Goal: Task Accomplishment & Management: Manage account settings

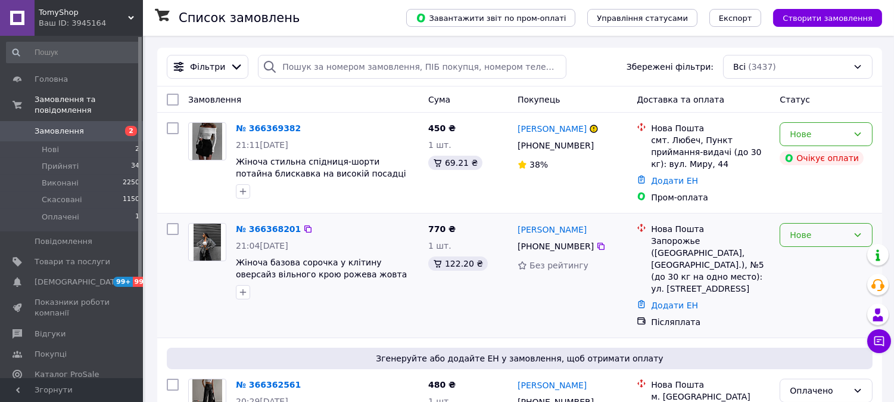
click at [796, 239] on div "Нове" at bounding box center [826, 235] width 93 height 24
click at [809, 260] on li "Прийнято" at bounding box center [827, 256] width 92 height 21
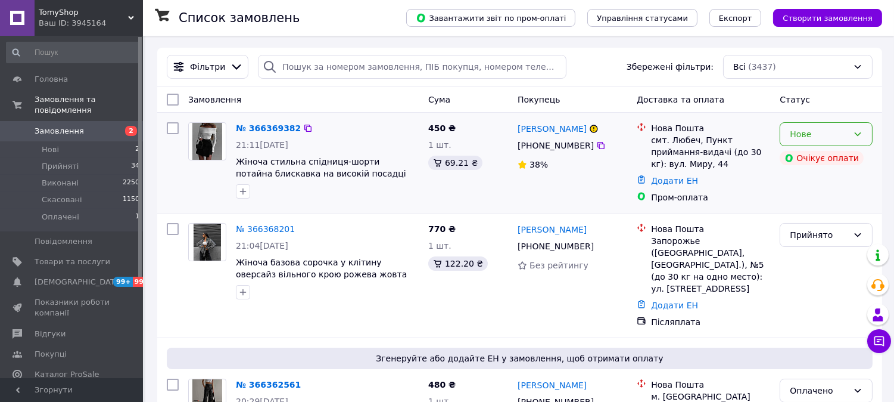
click at [838, 138] on div "Нове" at bounding box center [819, 133] width 58 height 13
click at [830, 160] on li "Прийнято" at bounding box center [827, 160] width 92 height 21
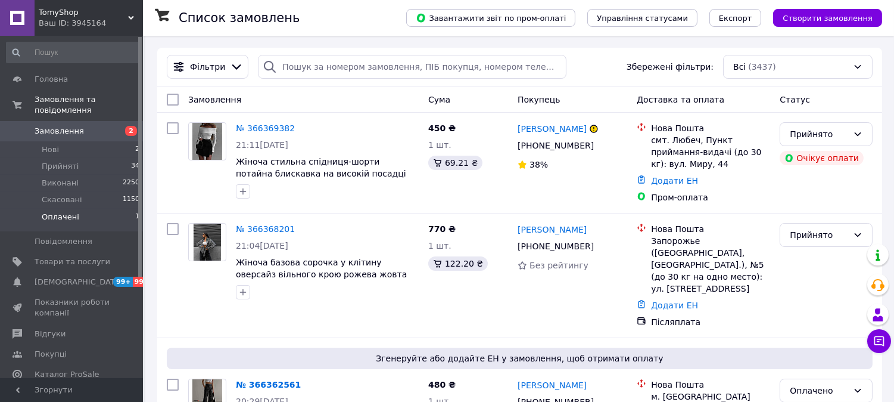
click at [86, 213] on li "Оплачені 1" at bounding box center [73, 219] width 147 height 23
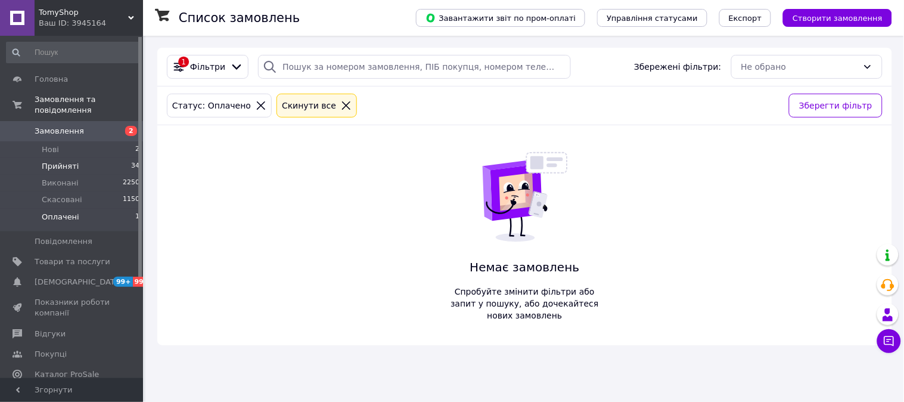
click at [92, 158] on li "Прийняті 34" at bounding box center [73, 166] width 147 height 17
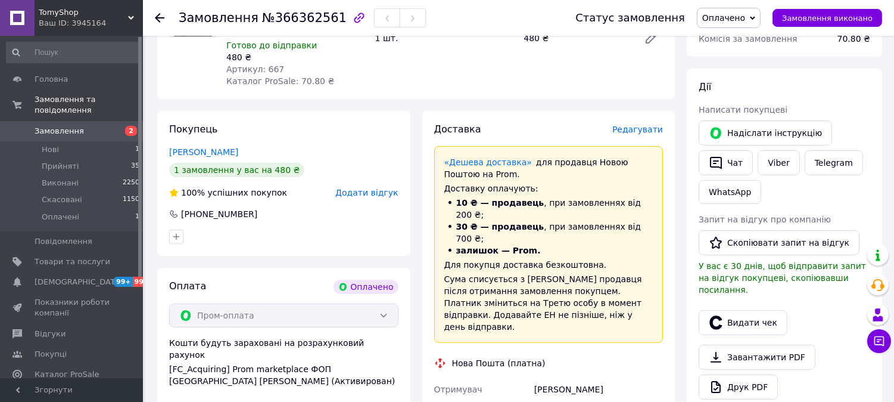
scroll to position [847, 0]
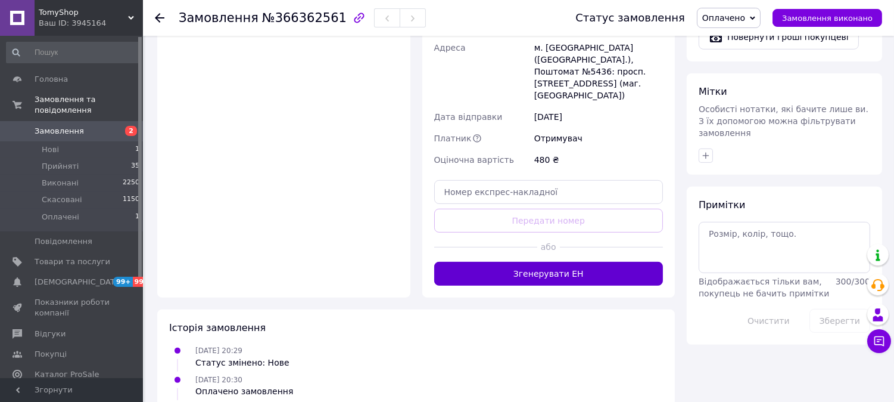
click at [558, 262] on button "Згенерувати ЕН" at bounding box center [548, 274] width 229 height 24
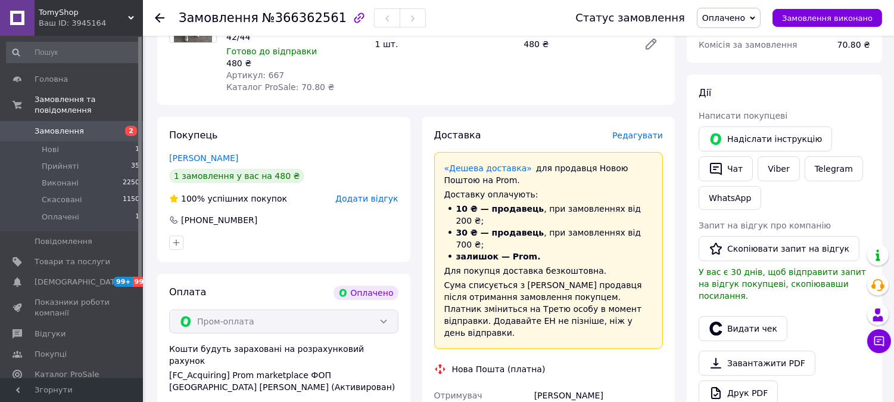
scroll to position [251, 0]
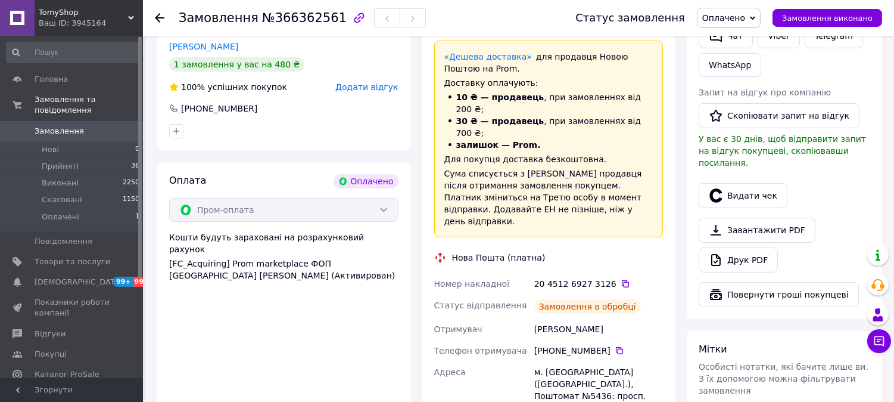
scroll to position [569, 0]
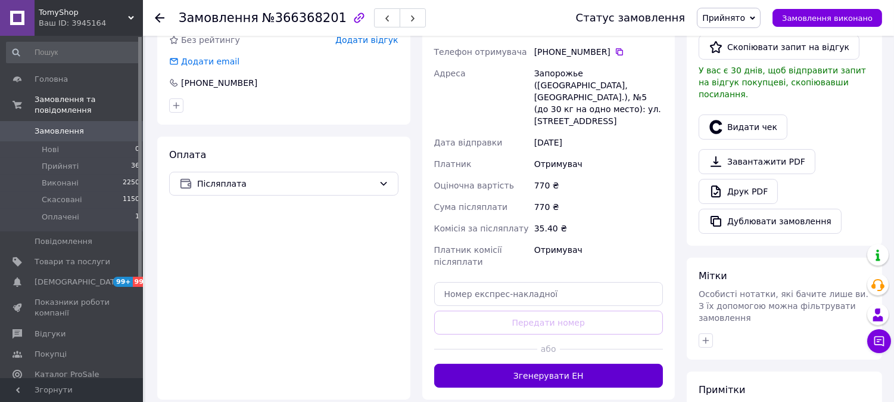
click at [621, 363] on button "Згенерувати ЕН" at bounding box center [548, 375] width 229 height 24
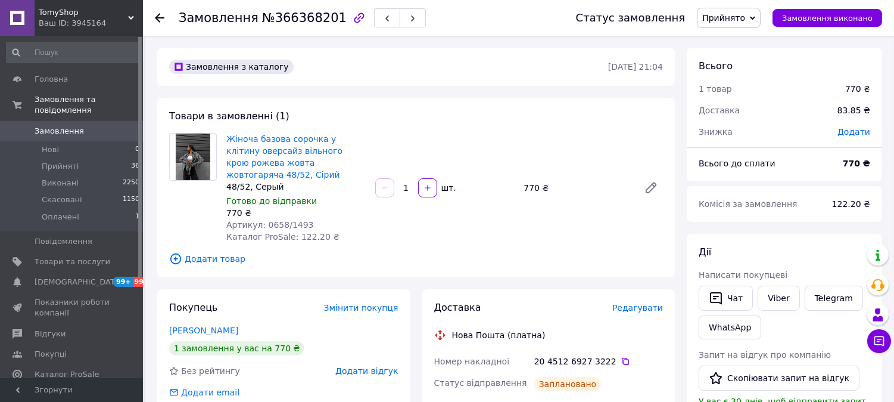
click at [50, 126] on span "Замовлення" at bounding box center [59, 131] width 49 height 11
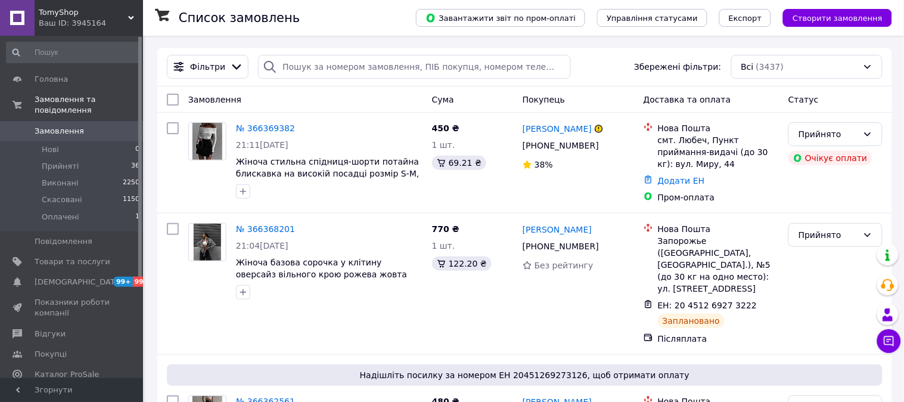
click at [98, 9] on span "TomyShop" at bounding box center [83, 12] width 89 height 11
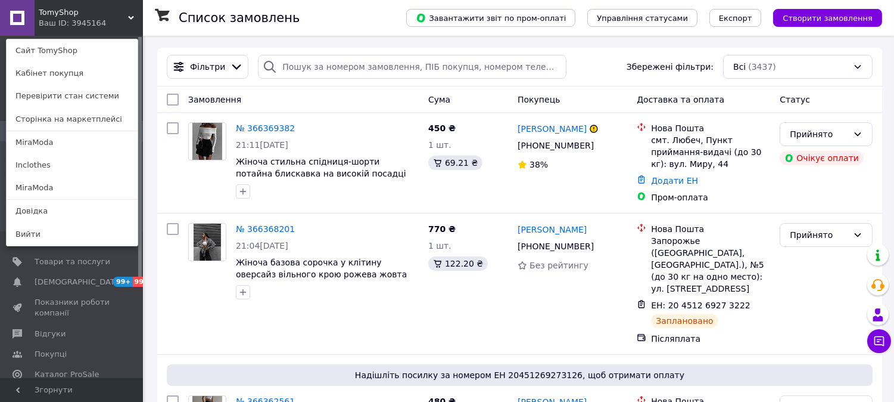
click at [112, 21] on div "TomyShop Ваш ID: 3945164 Сайт TomyShop Кабінет покупця Перевірити стан системи …" at bounding box center [71, 18] width 143 height 36
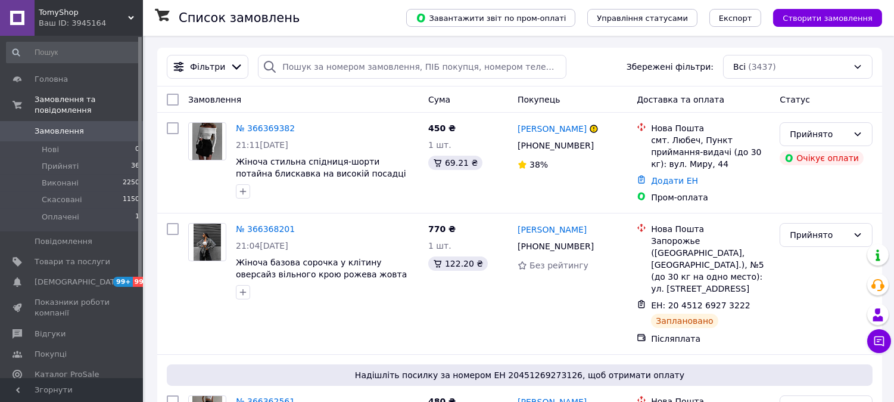
click at [117, 12] on span "TomyShop" at bounding box center [83, 12] width 89 height 11
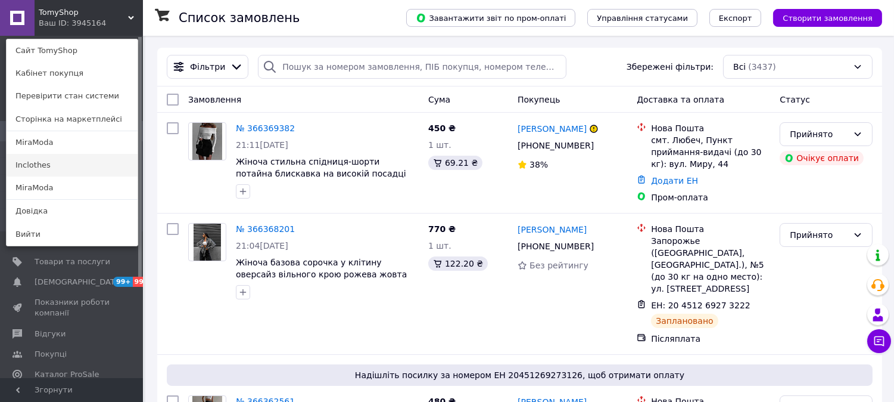
click at [44, 162] on link "Inclothes" at bounding box center [72, 165] width 131 height 23
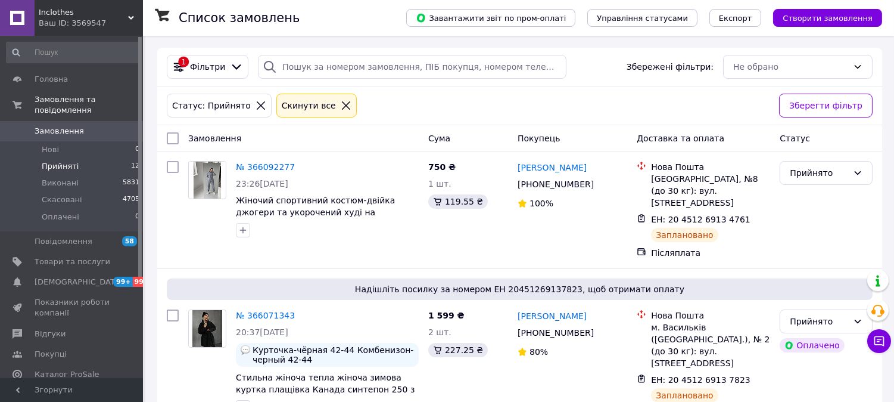
click at [116, 158] on li "Прийняті 12" at bounding box center [73, 166] width 147 height 17
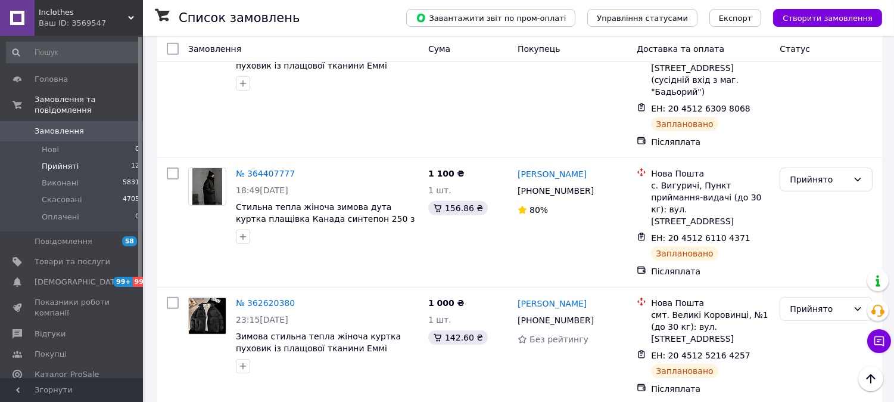
scroll to position [1202, 0]
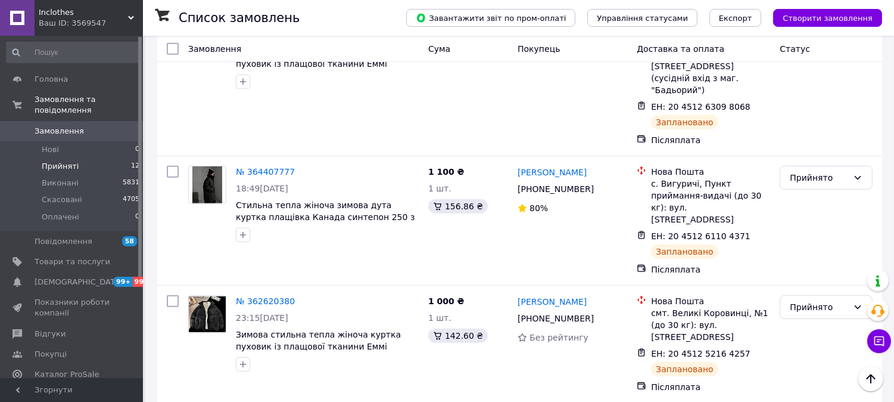
click at [81, 13] on span "Inclothes" at bounding box center [83, 12] width 89 height 11
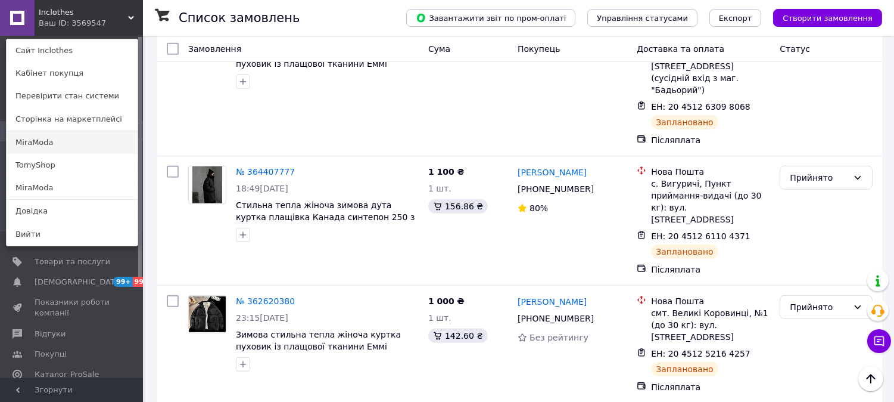
click at [50, 145] on link "MiraModa" at bounding box center [72, 142] width 131 height 23
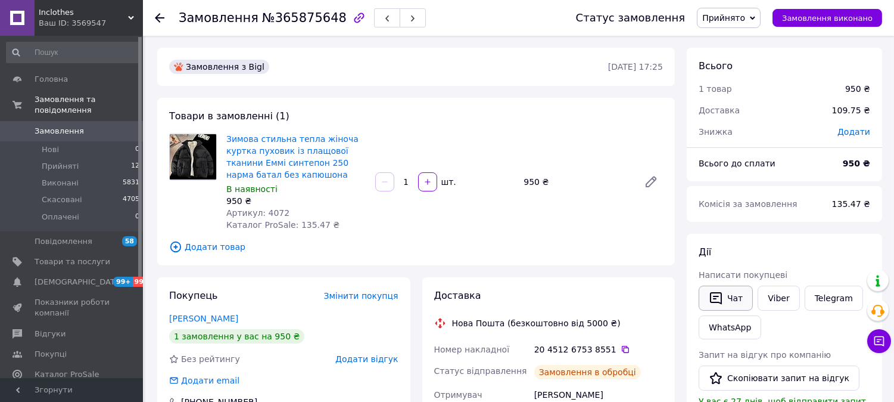
click at [706, 291] on button "Чат" at bounding box center [726, 297] width 54 height 25
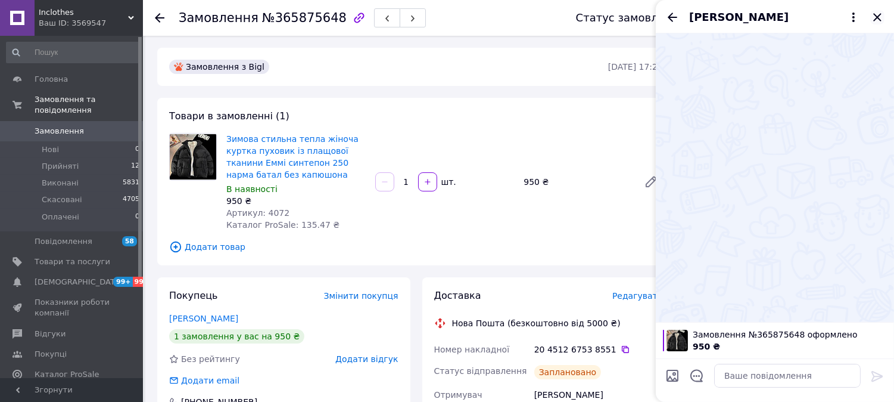
click at [882, 15] on icon "Закрити" at bounding box center [877, 17] width 14 height 14
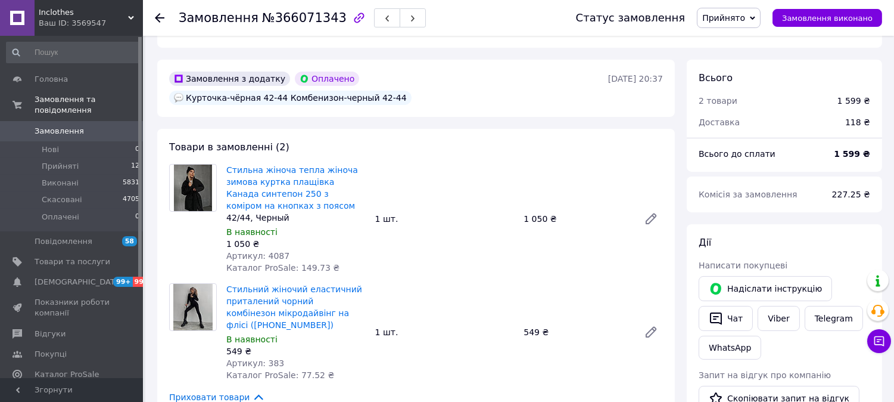
scroll to position [132, 0]
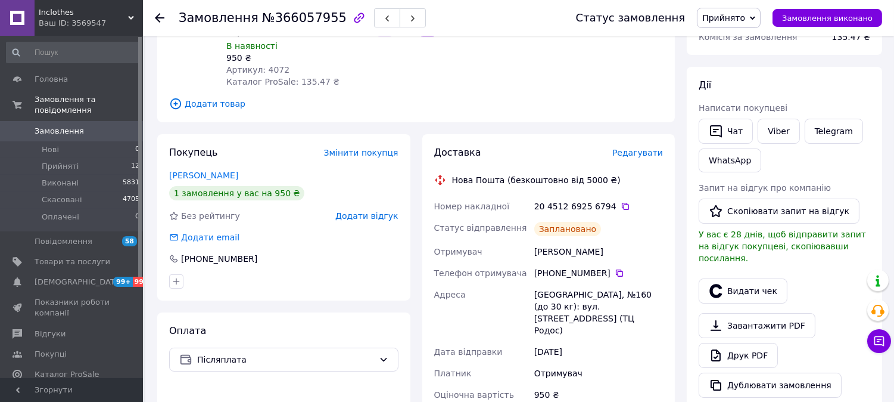
scroll to position [198, 0]
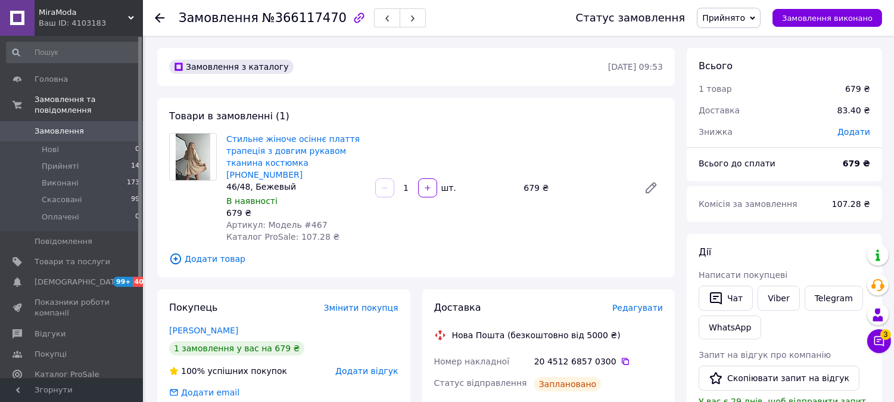
scroll to position [66, 0]
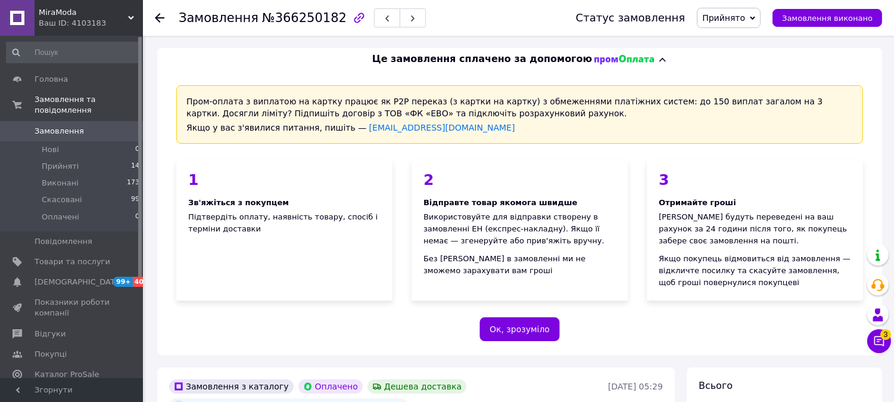
scroll to position [264, 0]
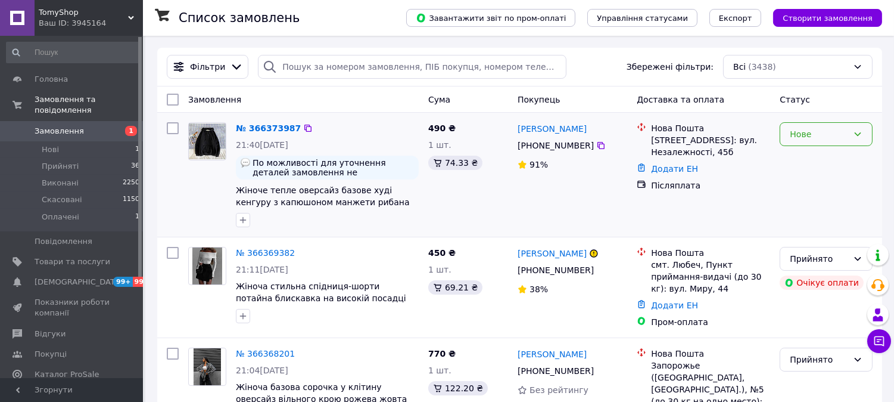
click at [813, 125] on div "Нове" at bounding box center [826, 134] width 93 height 24
click at [805, 158] on li "Прийнято" at bounding box center [827, 160] width 92 height 21
click at [56, 211] on span "Оплачені" at bounding box center [61, 216] width 38 height 11
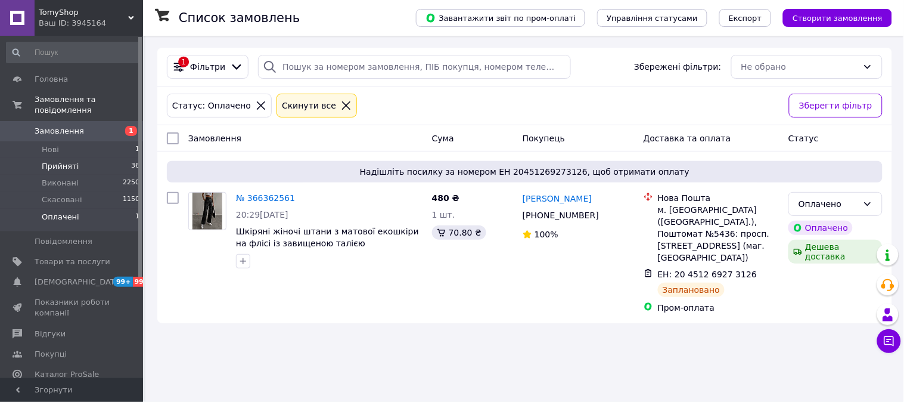
click at [93, 158] on li "Прийняті 36" at bounding box center [73, 166] width 147 height 17
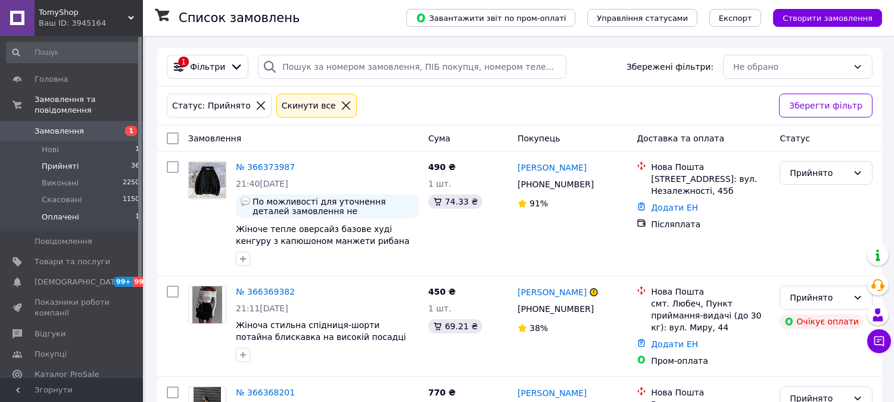
click at [69, 215] on li "Оплачені 1" at bounding box center [73, 219] width 147 height 23
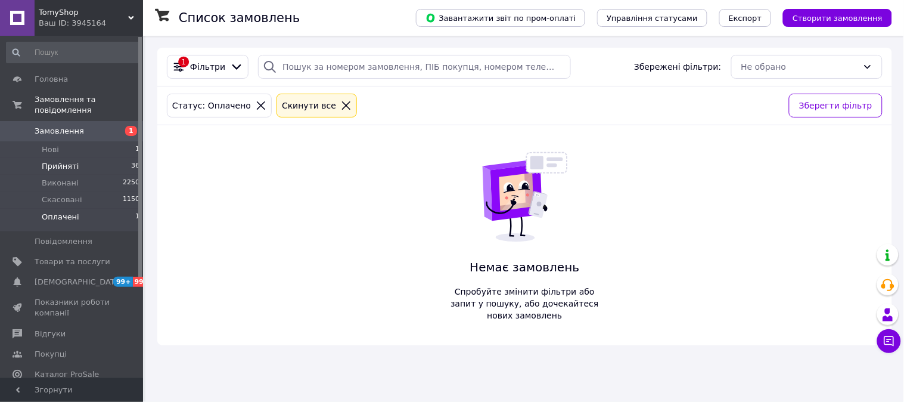
click at [78, 161] on li "Прийняті 36" at bounding box center [73, 166] width 147 height 17
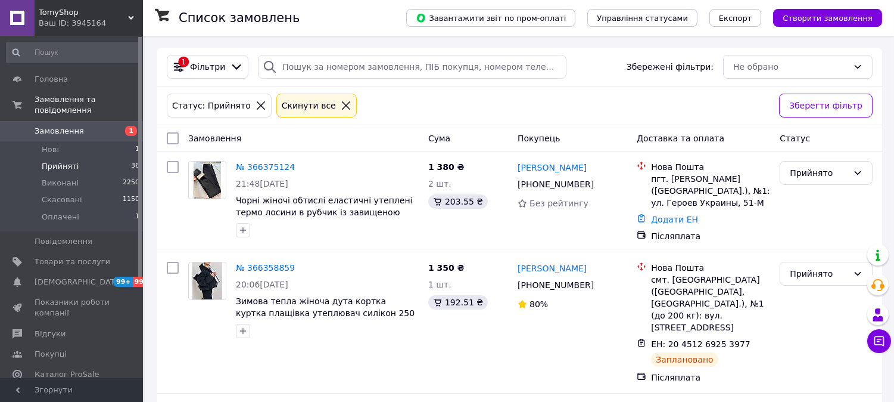
click at [103, 27] on div "Ваш ID: 3945164" at bounding box center [91, 23] width 104 height 11
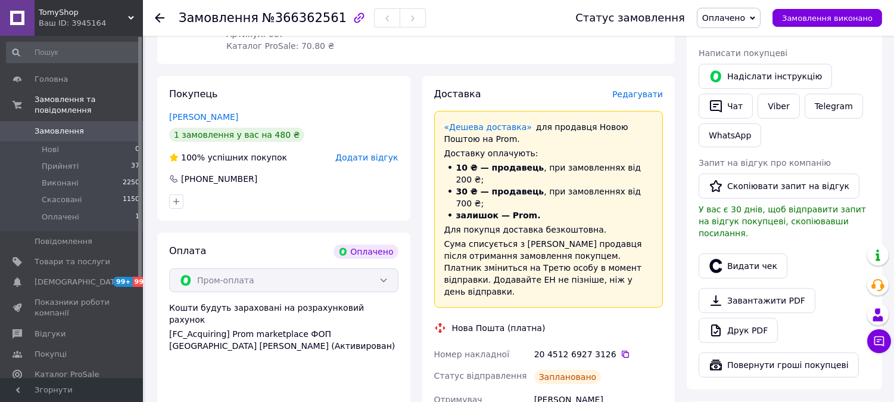
scroll to position [331, 0]
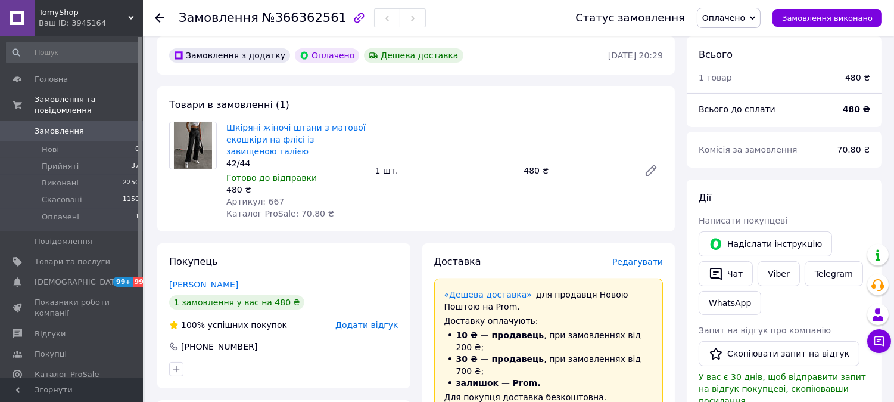
click at [742, 11] on span "Оплачено" at bounding box center [729, 18] width 64 height 20
click at [741, 40] on li "Прийнято" at bounding box center [729, 42] width 63 height 18
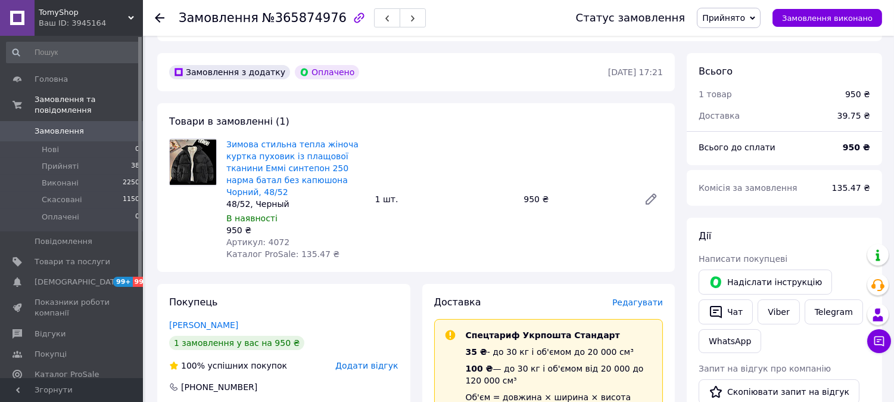
scroll to position [397, 0]
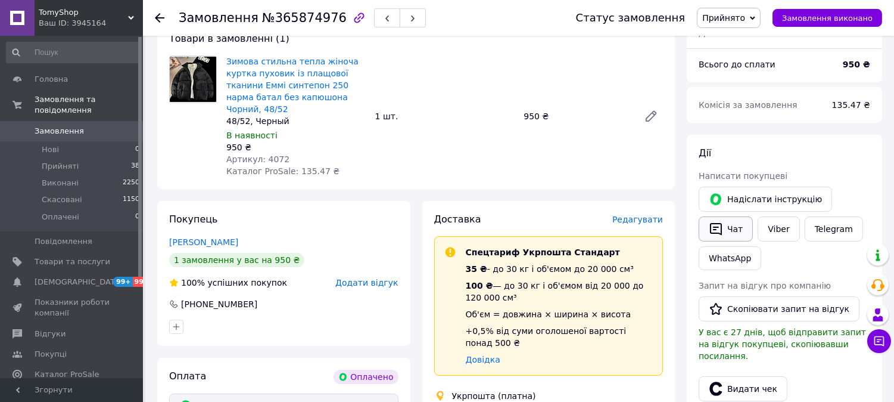
click at [733, 231] on button "Чат" at bounding box center [726, 228] width 54 height 25
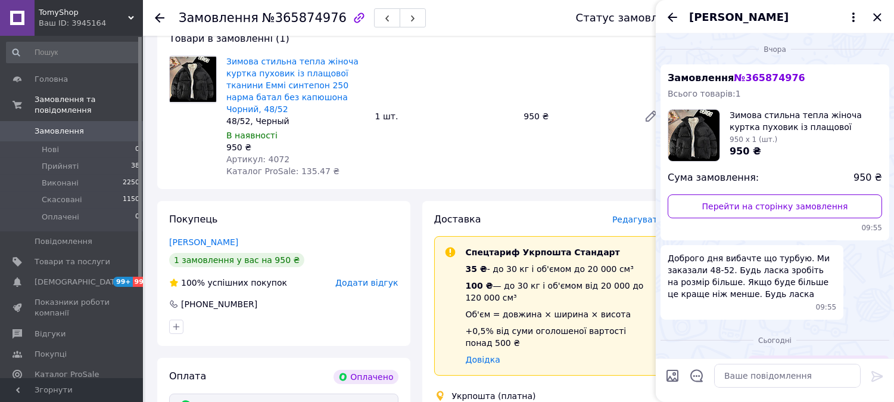
scroll to position [28, 0]
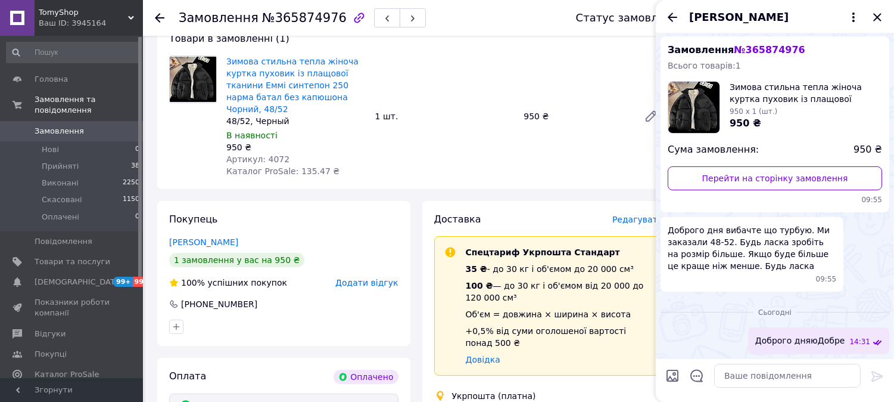
click at [487, 50] on div "Товари в замовленні (1) Зимова стильна тепла жіноча куртка пуховик із плащової …" at bounding box center [416, 104] width 518 height 169
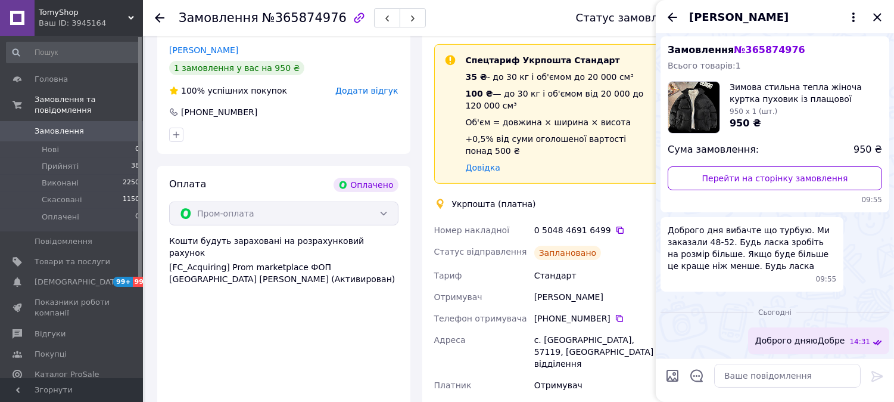
scroll to position [596, 0]
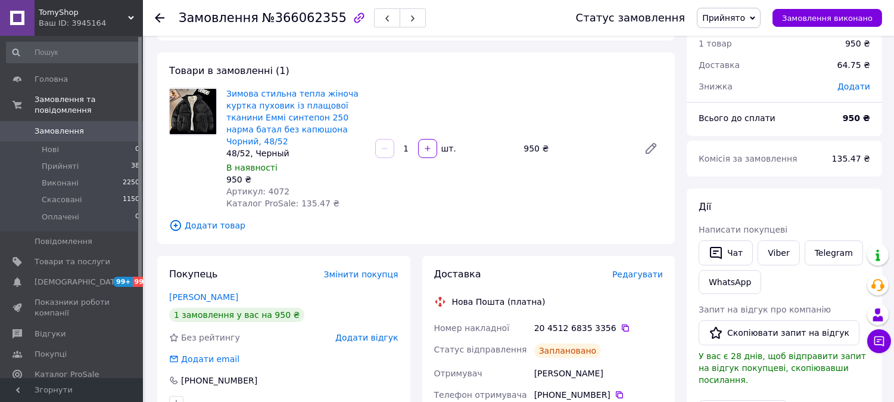
scroll to position [66, 0]
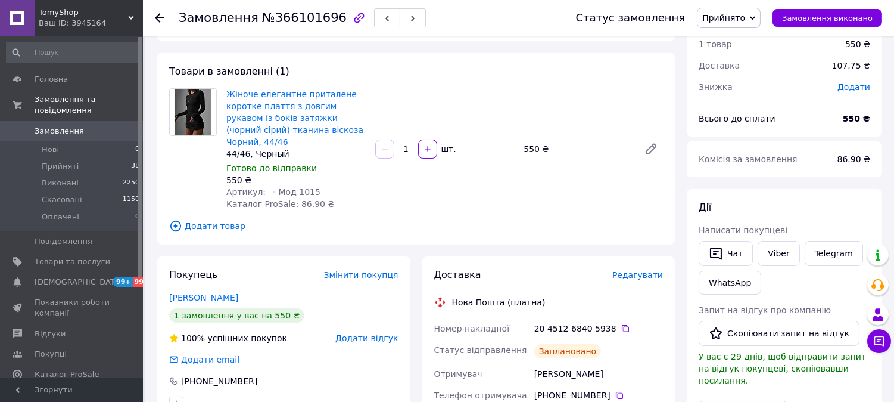
scroll to position [66, 0]
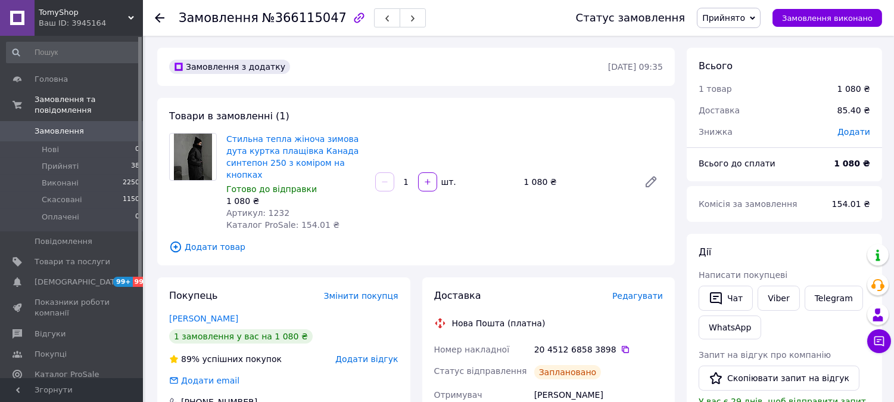
scroll to position [66, 0]
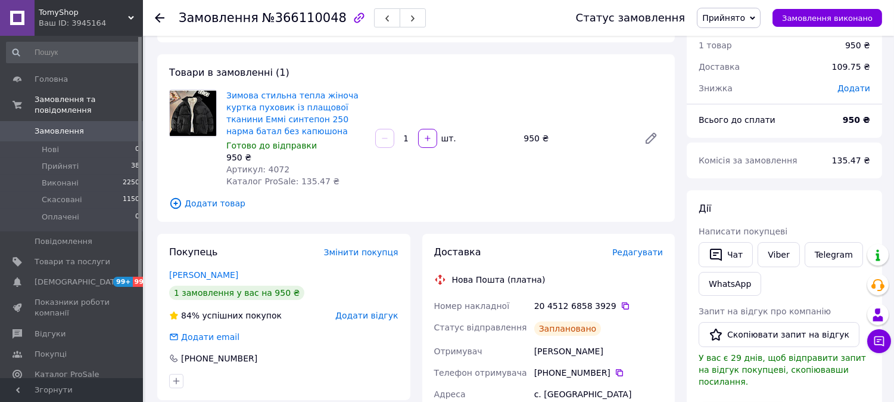
scroll to position [66, 0]
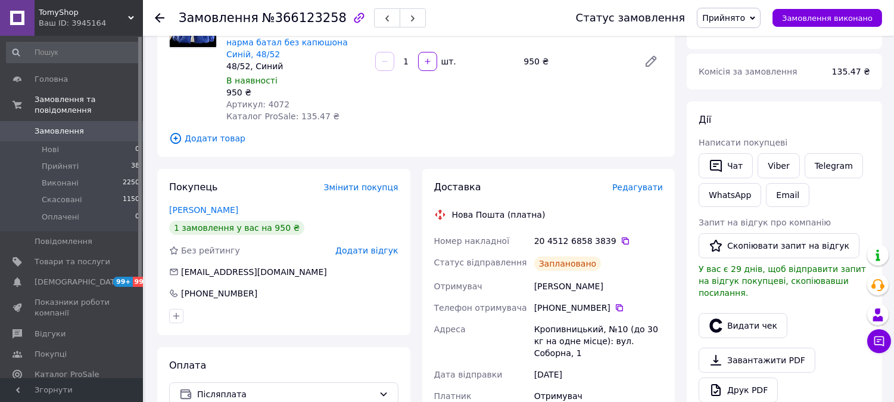
scroll to position [66, 0]
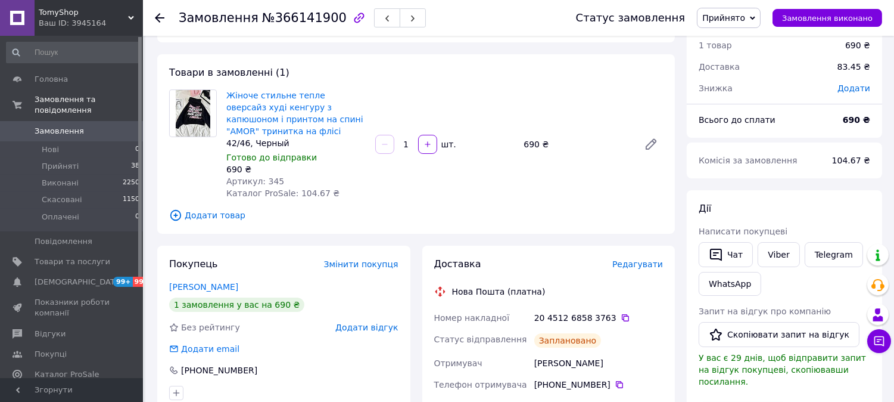
scroll to position [66, 0]
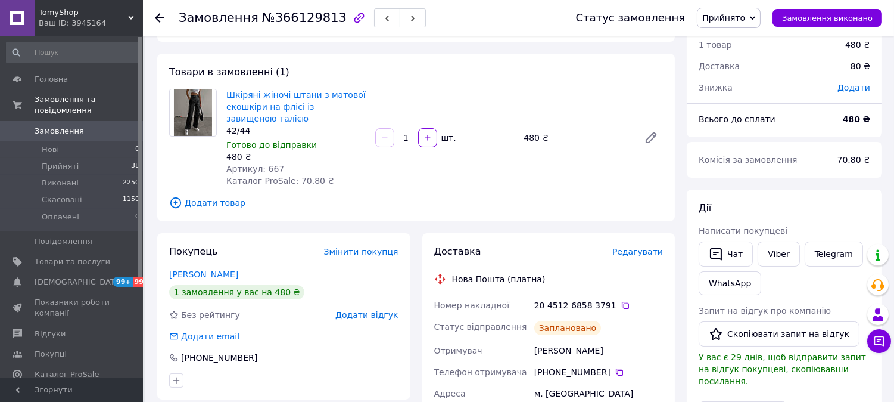
scroll to position [66, 0]
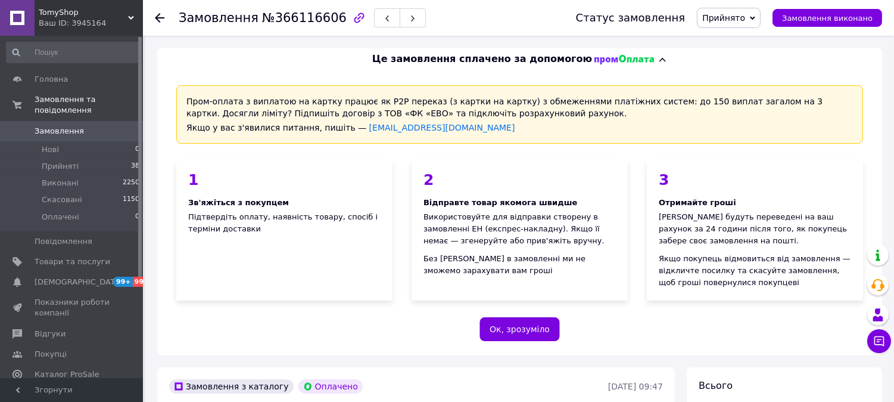
scroll to position [264, 0]
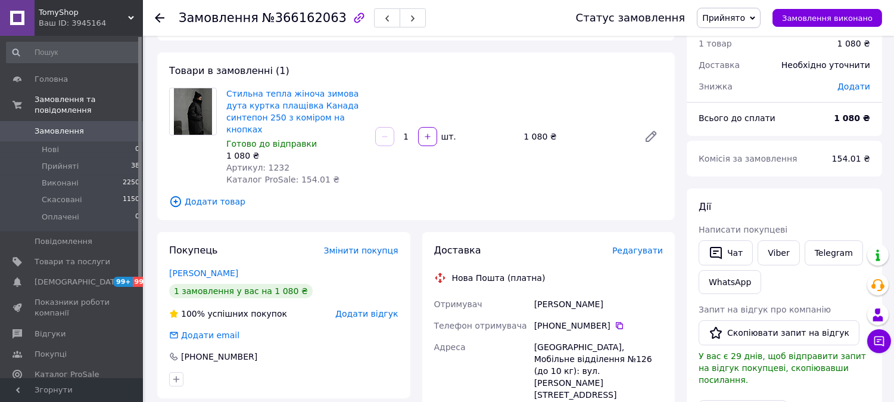
scroll to position [66, 0]
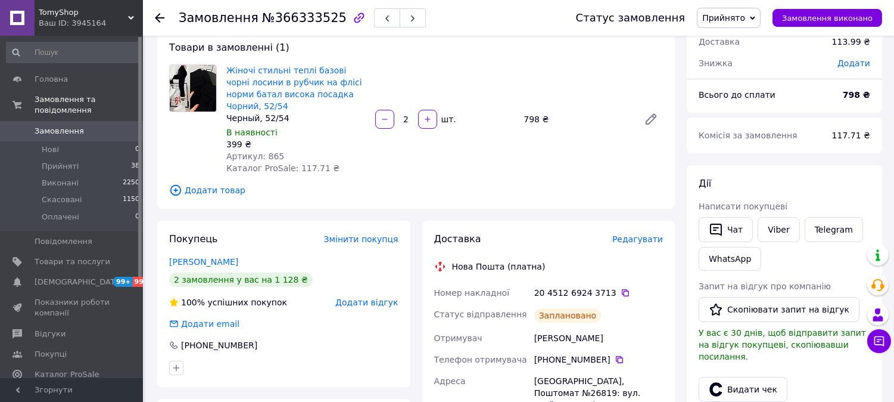
scroll to position [66, 0]
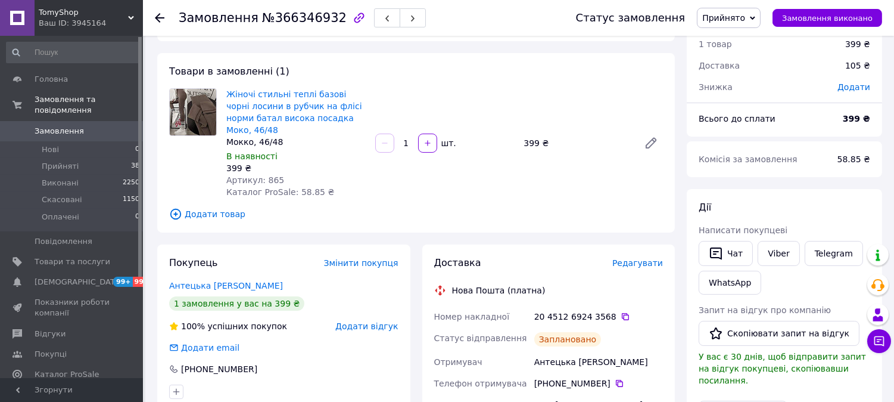
scroll to position [66, 0]
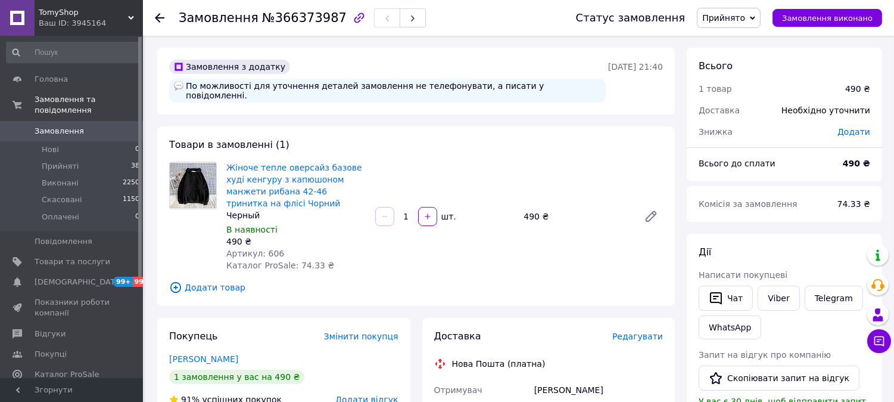
scroll to position [66, 0]
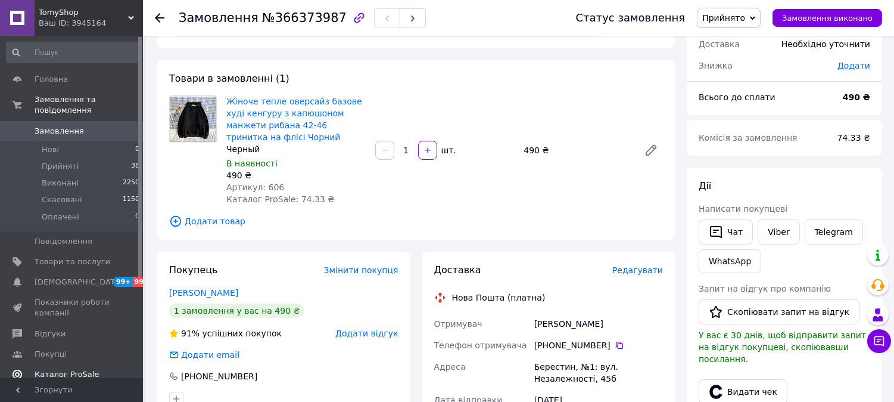
click at [126, 364] on link "Каталог ProSale" at bounding box center [73, 374] width 147 height 20
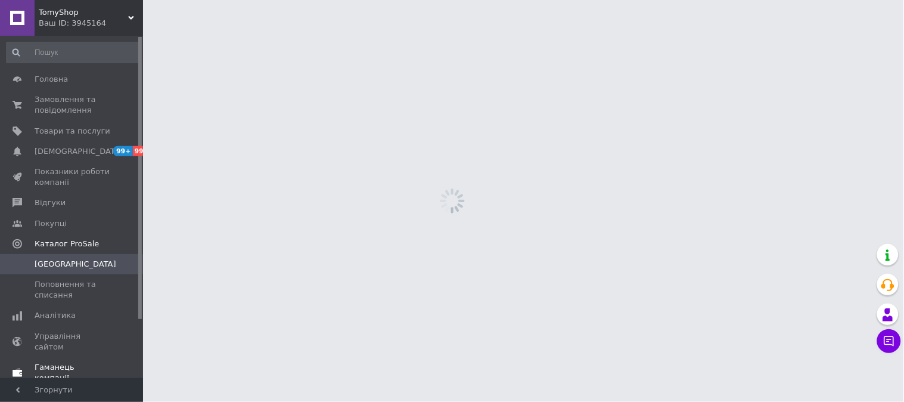
click at [123, 362] on span at bounding box center [126, 372] width 33 height 21
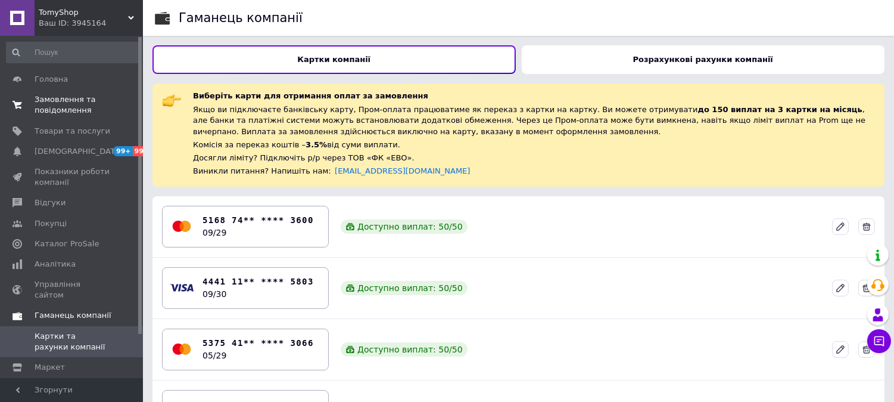
click at [63, 94] on span "Замовлення та повідомлення" at bounding box center [73, 104] width 76 height 21
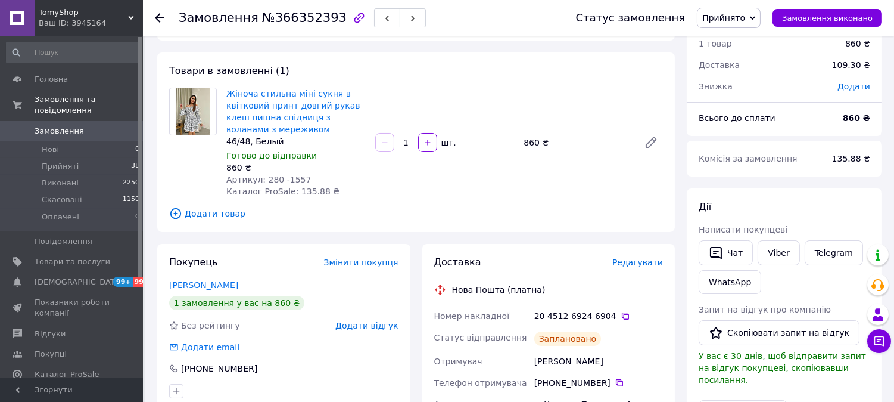
scroll to position [66, 0]
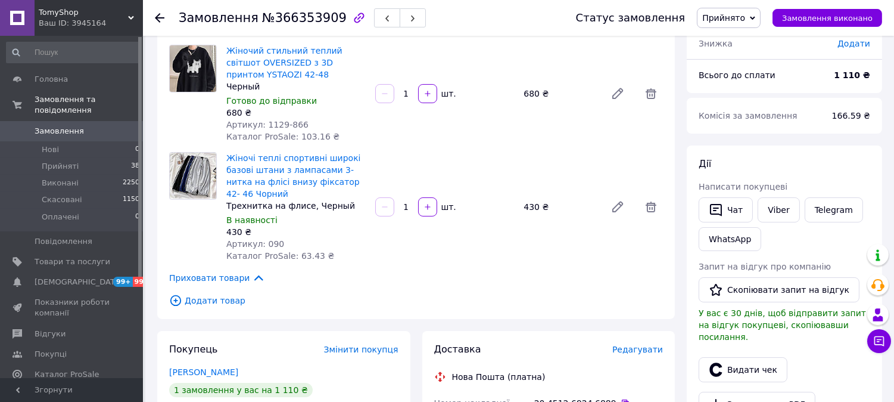
scroll to position [66, 0]
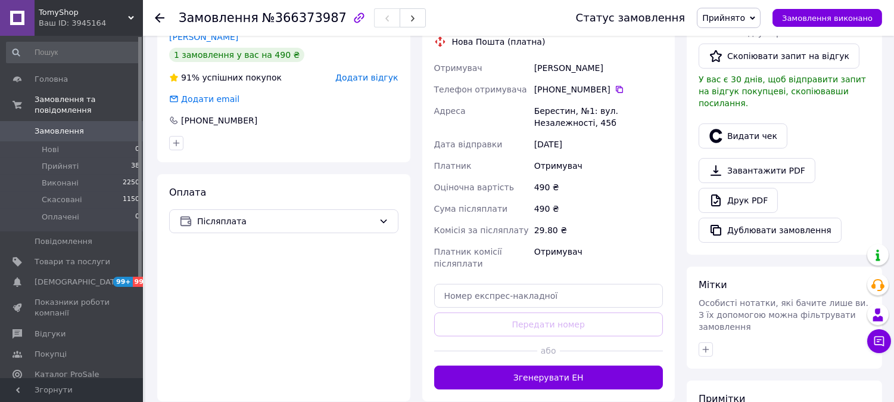
scroll to position [331, 0]
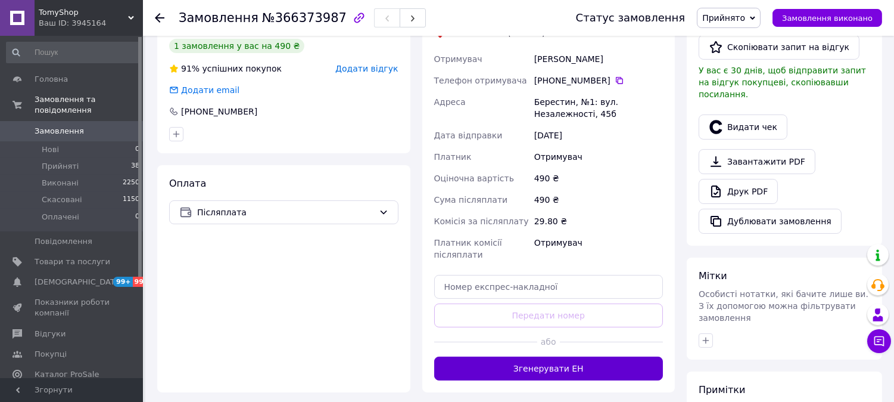
click at [560, 364] on button "Згенерувати ЕН" at bounding box center [548, 368] width 229 height 24
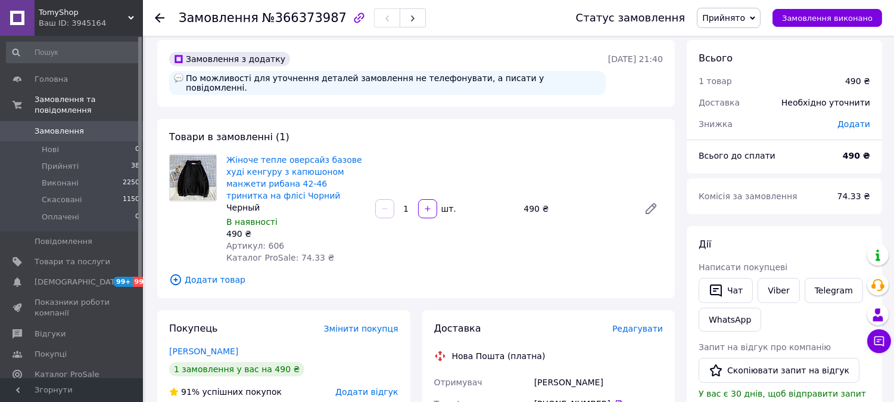
scroll to position [0, 0]
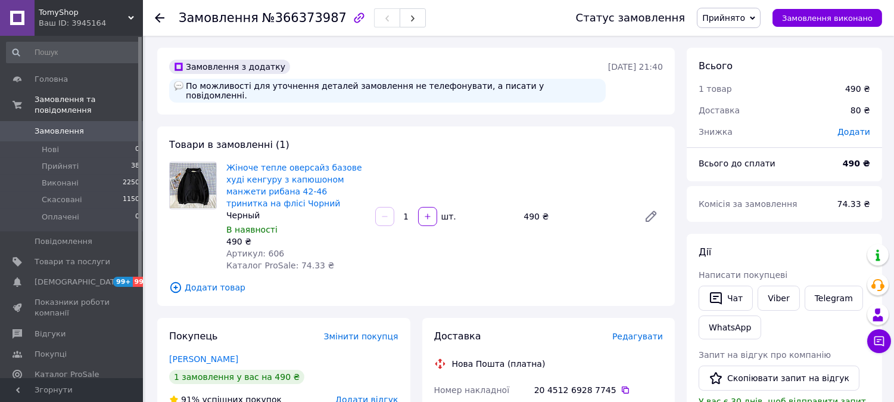
click at [66, 126] on link "Замовлення 0" at bounding box center [73, 131] width 147 height 20
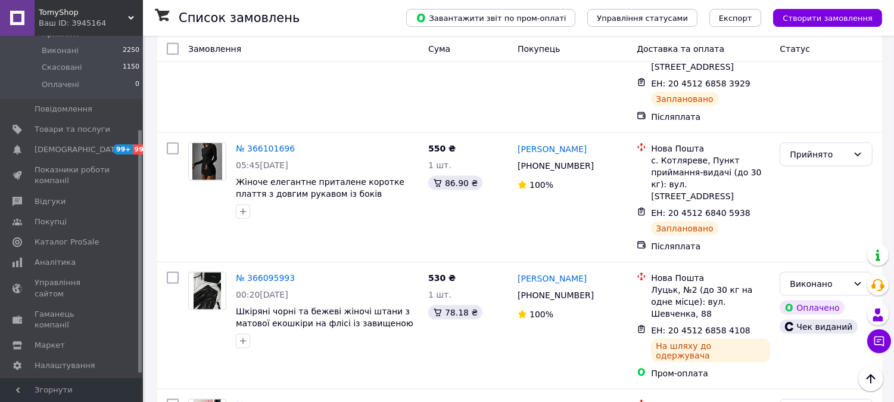
scroll to position [2912, 0]
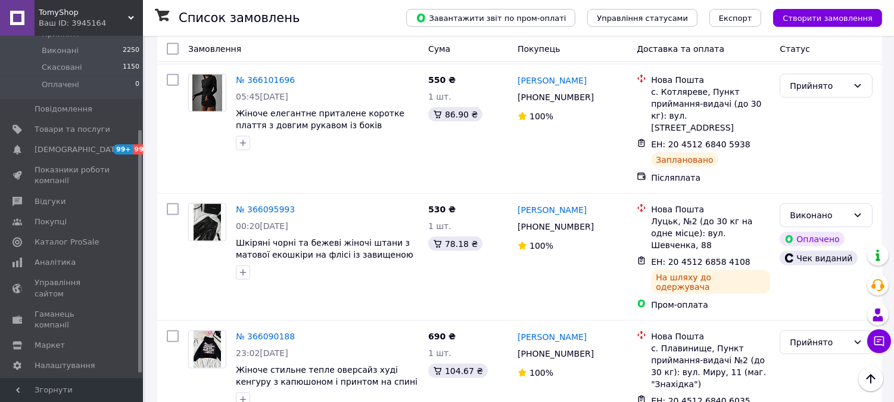
click at [106, 21] on div "Ваш ID: 3945164" at bounding box center [91, 23] width 104 height 11
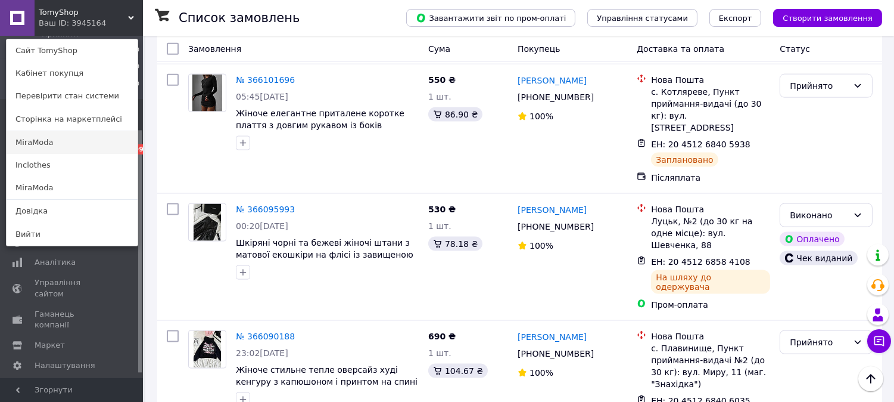
click at [41, 147] on link "MiraModa" at bounding box center [72, 142] width 131 height 23
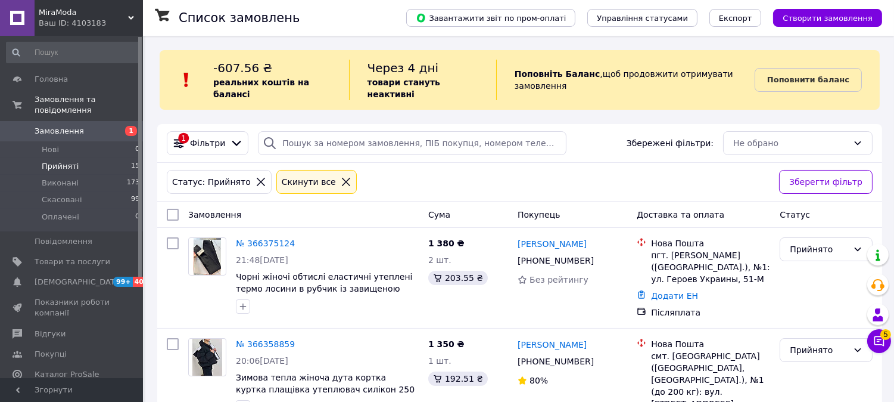
click at [97, 27] on div "Ваш ID: 4103183" at bounding box center [91, 23] width 104 height 11
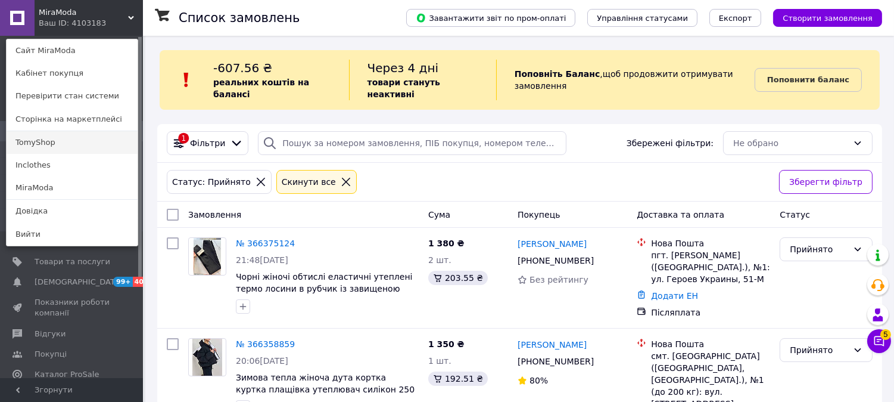
click at [67, 139] on link "TomyShop" at bounding box center [72, 142] width 131 height 23
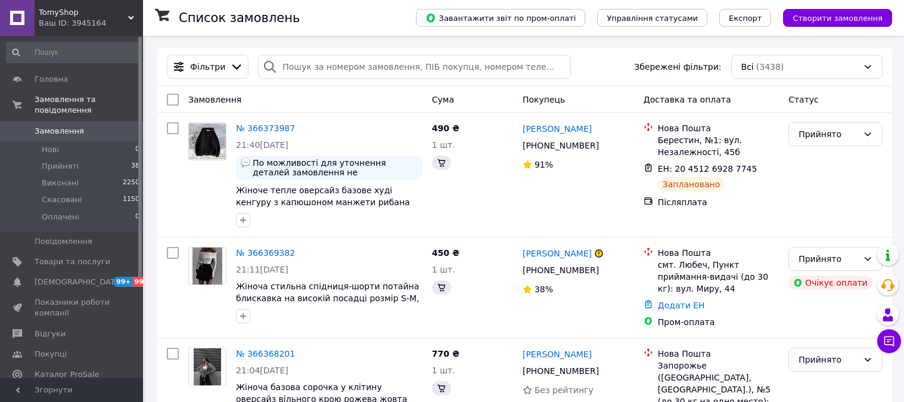
click at [99, 158] on li "Прийняті 38" at bounding box center [73, 166] width 147 height 17
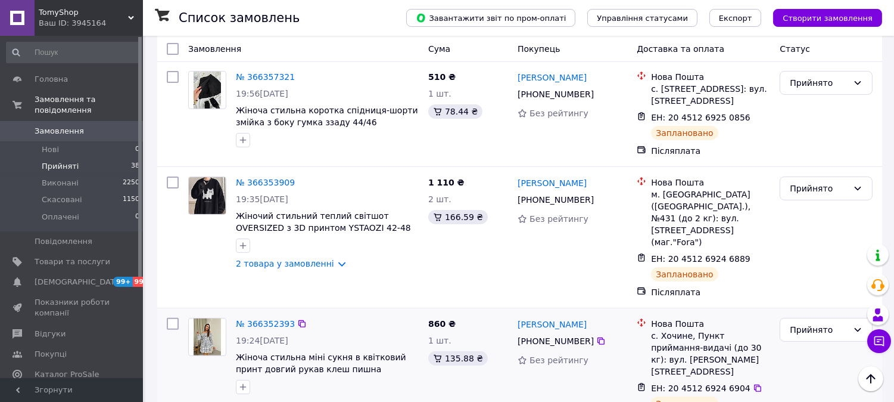
scroll to position [683, 0]
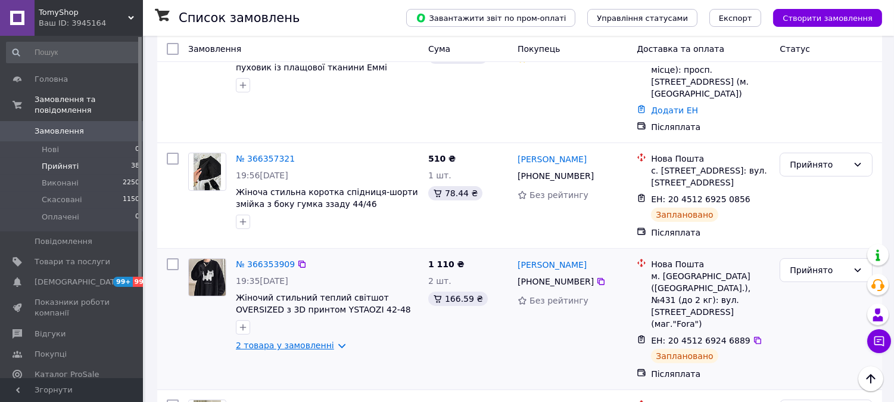
click at [315, 340] on link "2 товара у замовленні" at bounding box center [285, 345] width 98 height 10
click at [322, 340] on link "2 товара у замовленні" at bounding box center [285, 345] width 98 height 10
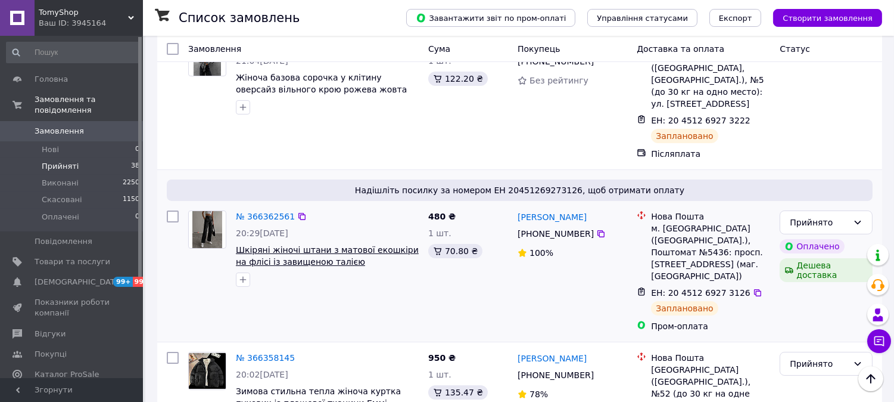
scroll to position [353, 0]
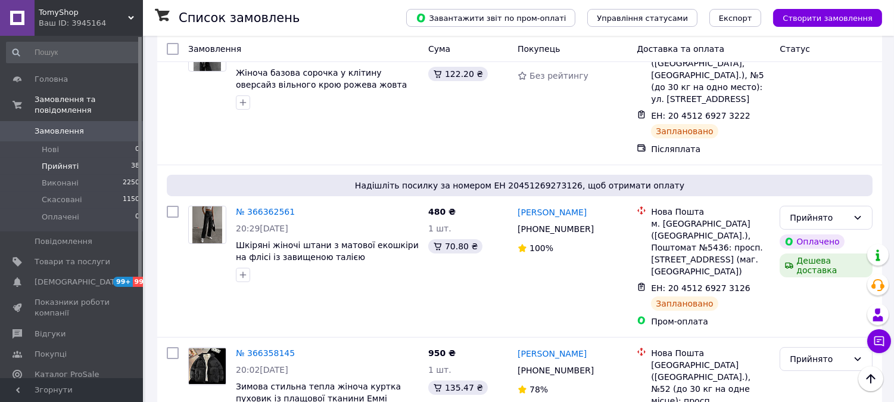
click at [94, 32] on div "TomyShop Ваш ID: 3945164" at bounding box center [89, 18] width 108 height 36
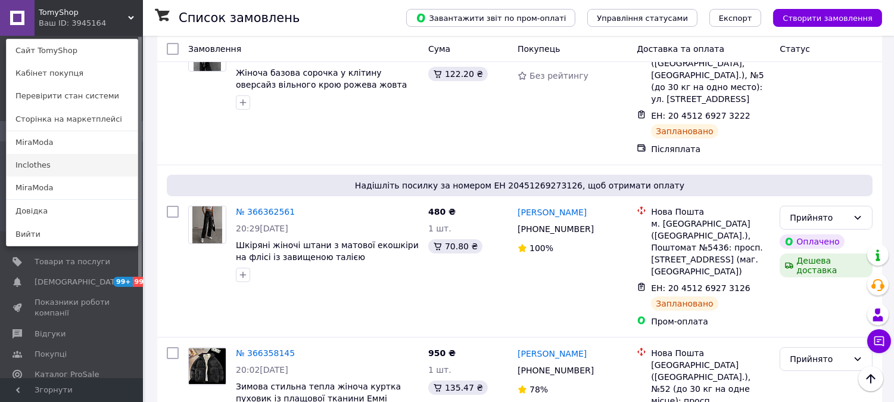
click at [49, 162] on link "Inclothes" at bounding box center [72, 165] width 131 height 23
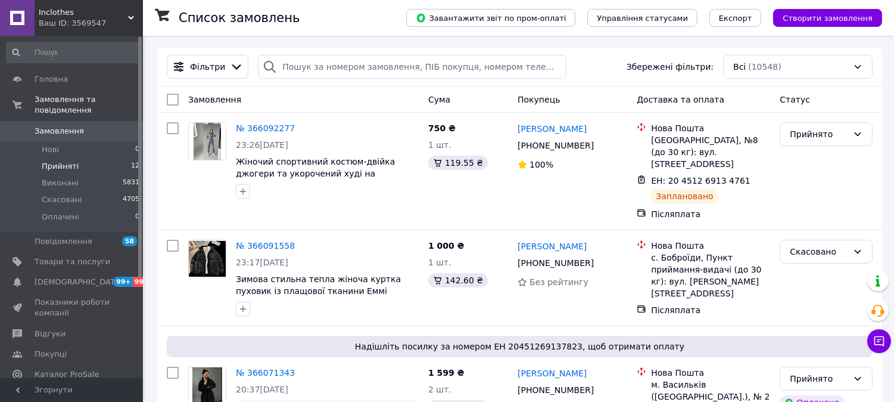
click at [89, 158] on li "Прийняті 12" at bounding box center [73, 166] width 147 height 17
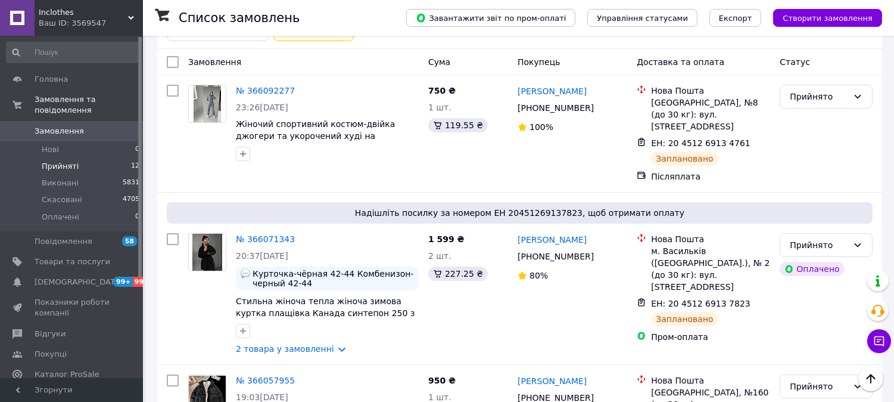
scroll to position [10, 0]
